Goal: Information Seeking & Learning: Learn about a topic

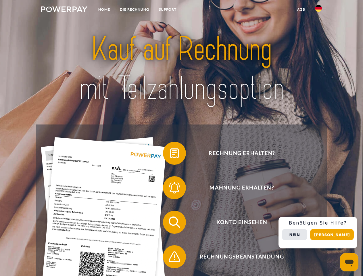
click at [64, 10] on img at bounding box center [64, 9] width 46 height 6
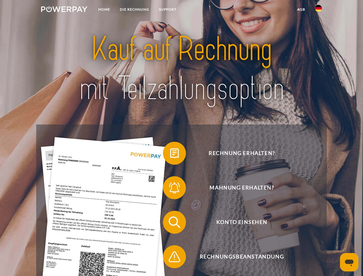
click at [318, 10] on img at bounding box center [318, 8] width 7 height 7
click at [301, 9] on link "agb" at bounding box center [301, 9] width 18 height 10
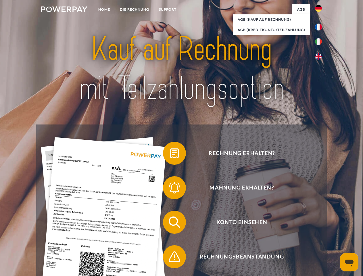
click at [170, 154] on span at bounding box center [165, 153] width 29 height 29
click at [170, 189] on span at bounding box center [165, 187] width 29 height 29
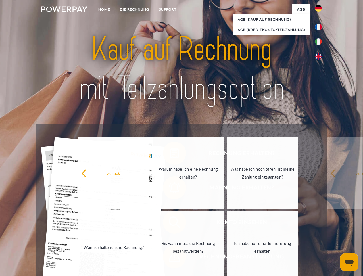
click at [170, 223] on link "Bis wann muss die Rechnung bezahlt werden?" at bounding box center [188, 247] width 72 height 72
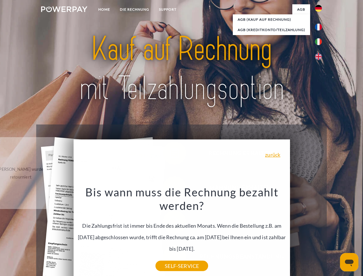
click at [170, 258] on div "Bis wann muss die Rechnung bezahlt werden? Die Zahlungsfrist ist immer bis Ende…" at bounding box center [182, 225] width 210 height 81
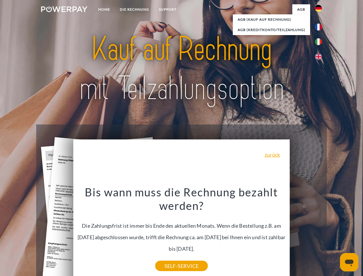
click at [320, 232] on div "Rechnung erhalten? Mahnung erhalten? Konto einsehen" at bounding box center [181, 239] width 290 height 230
click at [306, 233] on span "Konto einsehen" at bounding box center [241, 221] width 141 height 23
click at [334, 234] on header "Home DIE RECHNUNG SUPPORT" at bounding box center [181, 198] width 363 height 397
